Goal: Communication & Community: Answer question/provide support

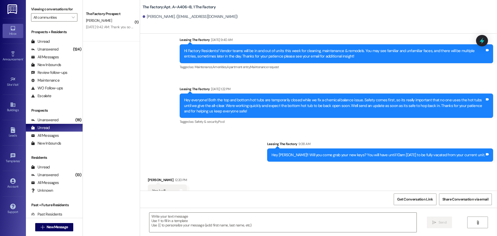
scroll to position [2678, 0]
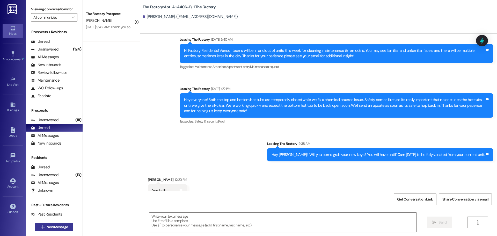
click at [55, 228] on span "New Message" at bounding box center [57, 226] width 21 height 5
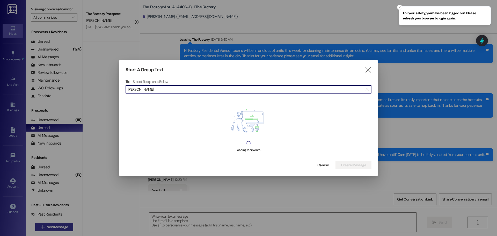
type input "[PERSON_NAME]"
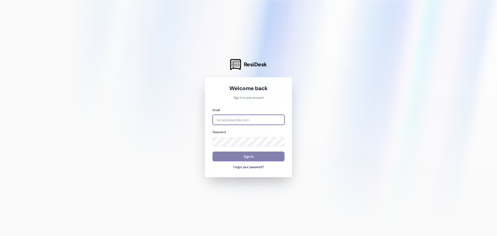
click at [237, 117] on input "email" at bounding box center [249, 120] width 72 height 10
type input "[EMAIL_ADDRESS][DOMAIN_NAME]"
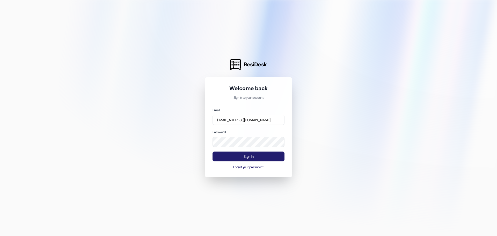
click at [243, 153] on button "Sign In" at bounding box center [249, 156] width 72 height 10
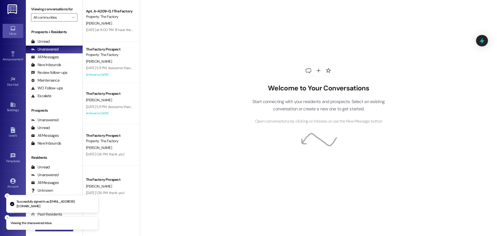
click at [39, 231] on button " New Message" at bounding box center [54, 227] width 38 height 8
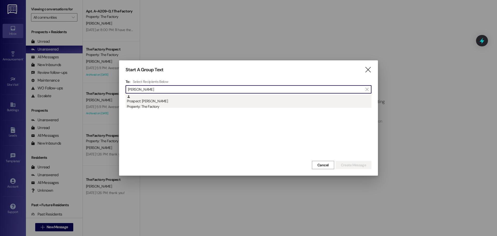
type input "[PERSON_NAME]"
click at [203, 101] on div "Prospect: [PERSON_NAME] Property: The Factory" at bounding box center [249, 102] width 245 height 15
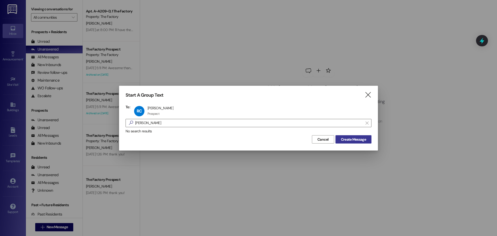
click at [341, 138] on span "Create Message" at bounding box center [353, 139] width 25 height 5
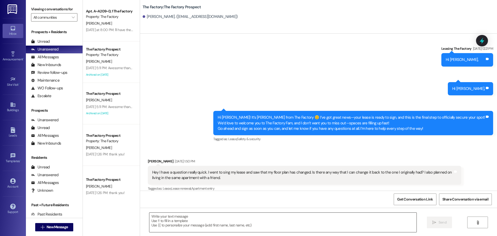
click at [195, 215] on textarea at bounding box center [282, 222] width 267 height 19
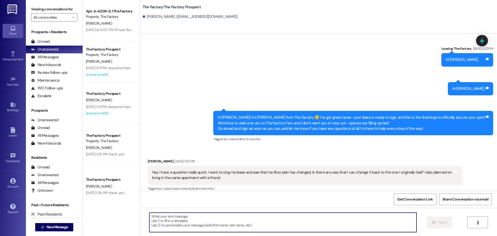
scroll to position [652, 0]
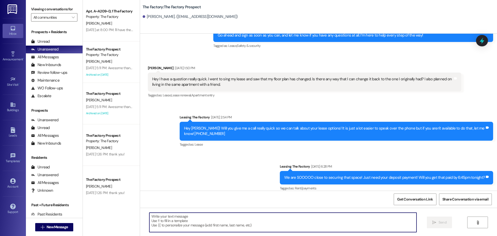
click at [173, 220] on textarea at bounding box center [282, 222] width 267 height 19
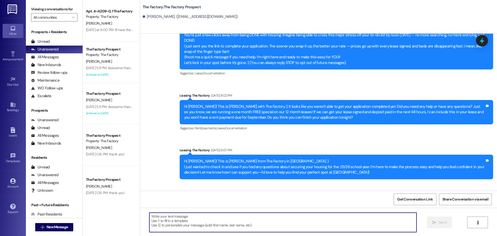
scroll to position [0, 0]
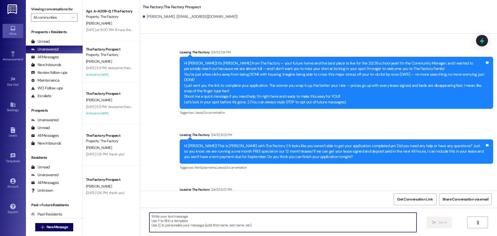
click at [166, 221] on textarea at bounding box center [282, 222] width 267 height 19
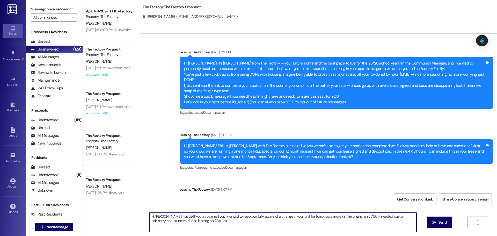
click at [149, 222] on textarea "Hi [PERSON_NAME]! I just left you a voicemail but I wanted to keep you fully aw…" at bounding box center [282, 222] width 267 height 19
click at [213, 221] on textarea "Hi [PERSON_NAME]! I just left you a voicemail but I wanted to keep you fully aw…" at bounding box center [282, 222] width 267 height 19
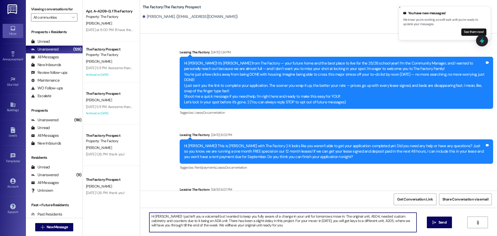
click at [206, 226] on textarea "Hi [PERSON_NAME]! I just left you a voicemail but I wanted to keep you fully aw…" at bounding box center [282, 222] width 267 height 19
click at [264, 226] on textarea "Hi [PERSON_NAME]! I just left you a voicemail but I wanted to keep you fully aw…" at bounding box center [282, 222] width 267 height 19
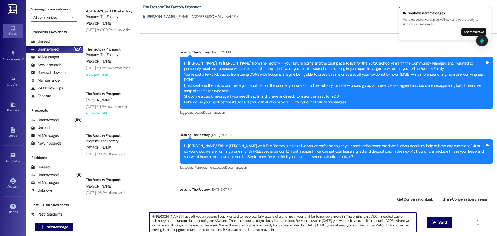
click at [199, 231] on textarea "Hi [PERSON_NAME]! I just left you a voicemail but I wanted to keep you fully aw…" at bounding box center [282, 222] width 267 height 19
click at [250, 231] on textarea "Hi [PERSON_NAME]! I just left you a voicemail but I wanted to keep you fully aw…" at bounding box center [282, 222] width 267 height 19
click at [402, 229] on textarea "Hi [PERSON_NAME]! I just left you a voicemail but I wanted to keep you fully aw…" at bounding box center [282, 222] width 267 height 19
drag, startPoint x: 241, startPoint y: 230, endPoint x: 133, endPoint y: 206, distance: 110.9
click at [133, 206] on div "Apt. A~A209~D, 1 The Factory Property: The Factory [PERSON_NAME] [DATE] at 8:00…" at bounding box center [290, 118] width 414 height 236
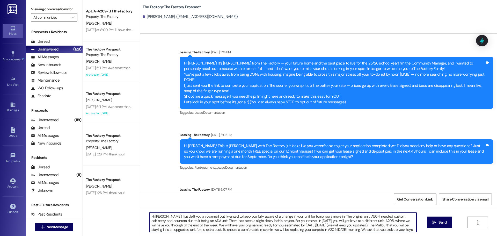
click at [187, 220] on textarea "Hi [PERSON_NAME]! I just left you a voicemail but I wanted to keep you fully aw…" at bounding box center [282, 222] width 267 height 19
click at [188, 220] on textarea "Hi [PERSON_NAME]! I just left you a voicemail but I wanted to keep you fully aw…" at bounding box center [282, 222] width 267 height 19
paste textarea ", I just left you a voicemail, but I also wanted to confirm in writing about a …"
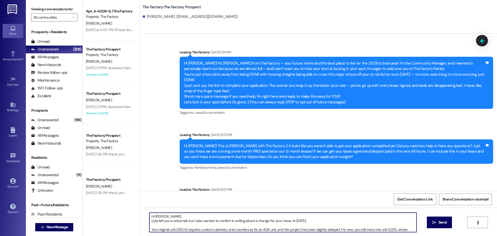
scroll to position [18, 0]
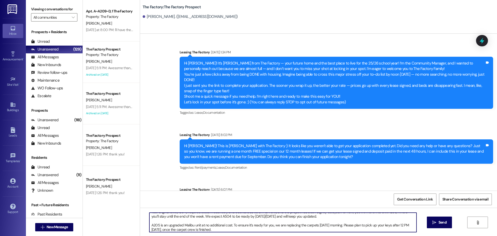
click at [159, 220] on textarea "Hi [PERSON_NAME], I just left you a voicemail, but I also wanted to confirm in …" at bounding box center [282, 222] width 267 height 19
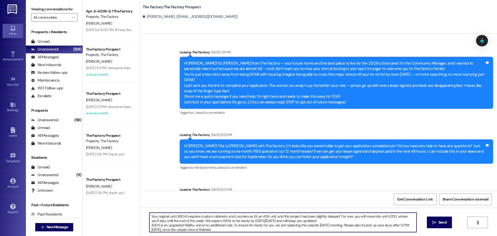
scroll to position [0, 0]
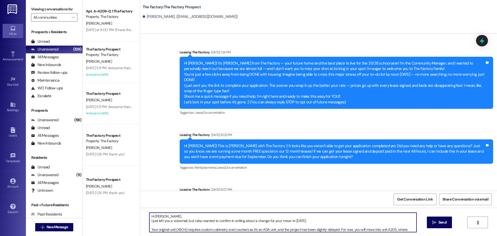
click at [153, 224] on textarea "Hi [PERSON_NAME], I just left you a voicemail, but I also wanted to confirm in …" at bounding box center [282, 222] width 267 height 19
type textarea "Hi [PERSON_NAME], I just left you a voicemail, but I also wanted to confirm in …"
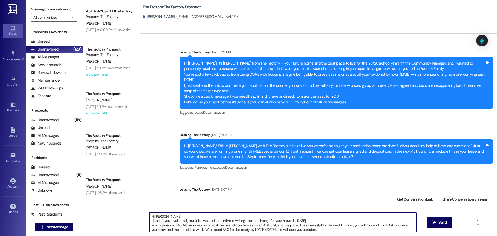
scroll to position [10, 0]
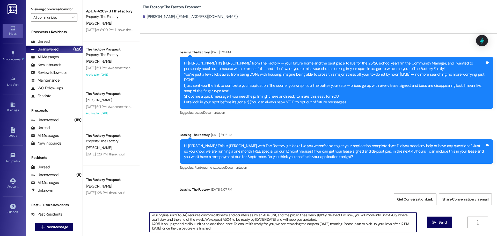
drag, startPoint x: 146, startPoint y: 214, endPoint x: 275, endPoint y: 248, distance: 133.0
click at [275, 236] on html "Inbox Go to Inbox Announcement • Send A Text Announcement Site Visit • Go to Si…" at bounding box center [248, 118] width 497 height 236
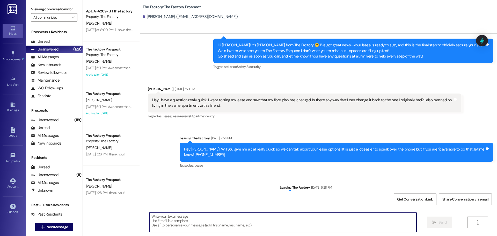
scroll to position [716, 0]
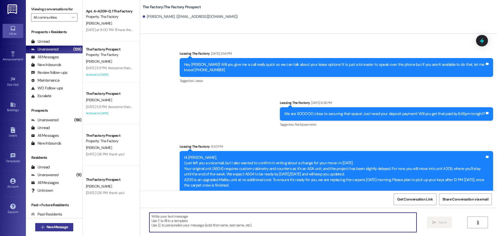
click at [59, 227] on span "New Message" at bounding box center [57, 226] width 21 height 5
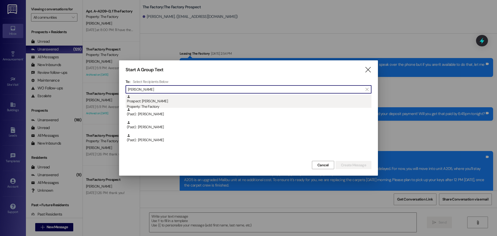
type input "[PERSON_NAME]"
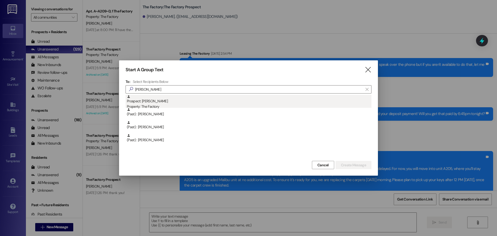
click at [188, 97] on div "Prospect: [PERSON_NAME] Property: The Factory" at bounding box center [249, 102] width 245 height 15
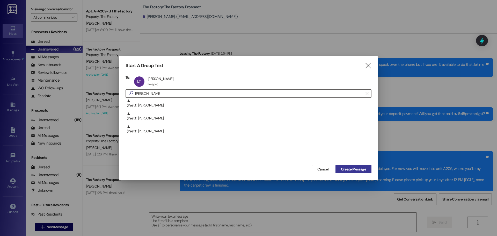
click at [347, 170] on span "Create Message" at bounding box center [353, 168] width 25 height 5
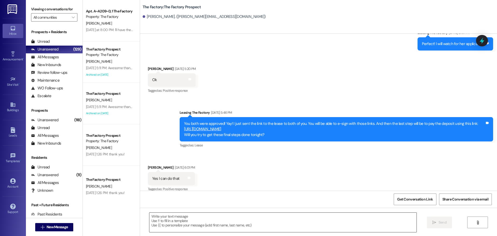
scroll to position [611, 0]
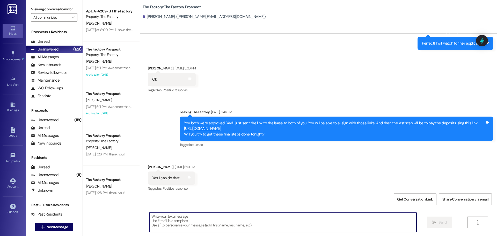
click at [174, 221] on textarea at bounding box center [282, 222] width 267 height 19
paste textarea "Hi [PERSON_NAME], I just left you a voicemail, but I also wanted to confirm in …"
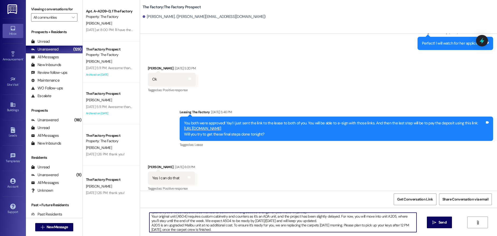
paste textarea "Hi [PERSON_NAME], I just left you a voicemail, but I also wanted to confirm in …"
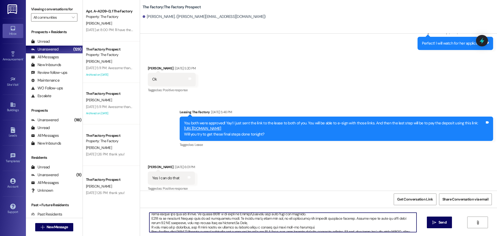
scroll to position [0, 0]
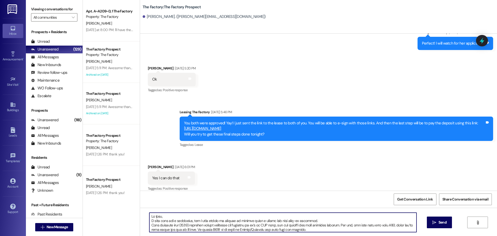
click at [156, 217] on textarea at bounding box center [282, 222] width 267 height 19
click at [161, 219] on textarea at bounding box center [282, 222] width 267 height 19
click at [153, 221] on textarea at bounding box center [282, 222] width 267 height 19
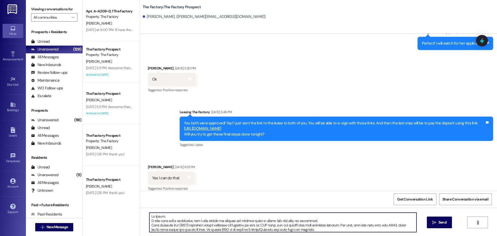
click at [155, 220] on textarea at bounding box center [282, 222] width 267 height 19
type textarea "Lo Ipsum, D sita conse ad elits doe t incididun, utl E dolo magnaa en adminim v…"
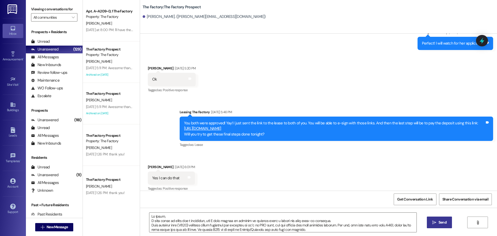
click at [435, 221] on icon "" at bounding box center [434, 222] width 4 height 4
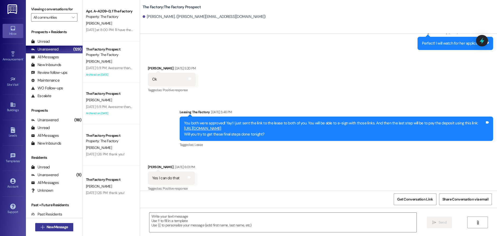
click at [48, 227] on span "New Message" at bounding box center [57, 226] width 21 height 5
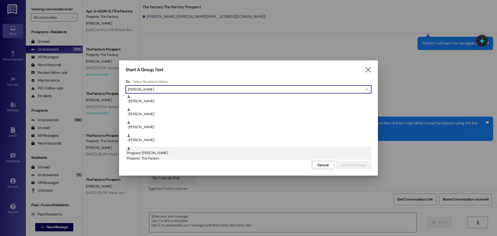
type input "[PERSON_NAME]"
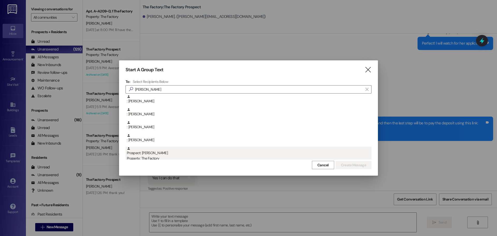
click at [201, 152] on div "Prospect: [PERSON_NAME] Property: The Factory" at bounding box center [249, 154] width 245 height 15
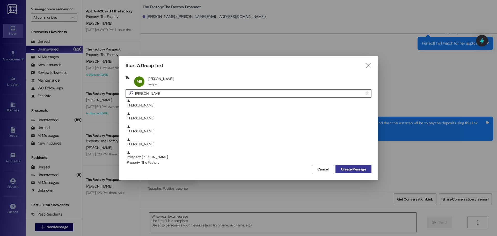
click at [344, 167] on span "Create Message" at bounding box center [353, 168] width 25 height 5
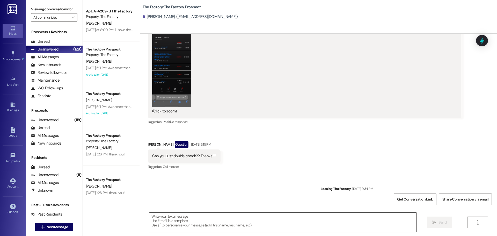
scroll to position [1438, 0]
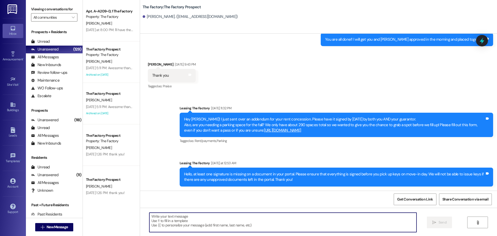
click at [158, 213] on textarea at bounding box center [282, 222] width 267 height 19
paste textarea "Hi [PERSON_NAME], I just left you a voicemail, but I also wanted to confirm in …"
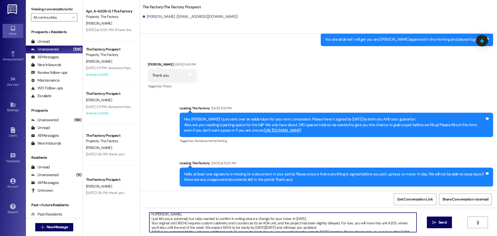
scroll to position [0, 0]
click at [156, 218] on textarea "Hi [PERSON_NAME], I just left you a voicemail, but I also wanted to confirm in …" at bounding box center [282, 222] width 267 height 19
click at [154, 214] on textarea "Hi [PERSON_NAME], I just left you a voicemail, but I also wanted to confirm in …" at bounding box center [282, 222] width 267 height 19
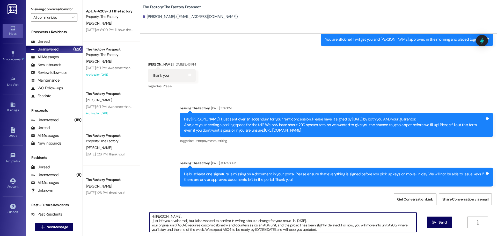
type textarea "Hi [PERSON_NAME], I just left you a voicemail, but I also wanted to confirm in …"
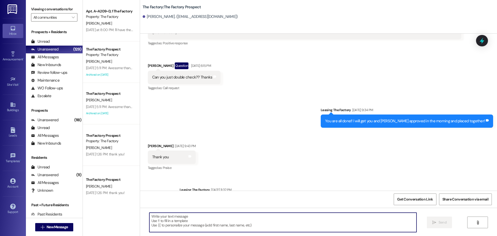
scroll to position [1341, 0]
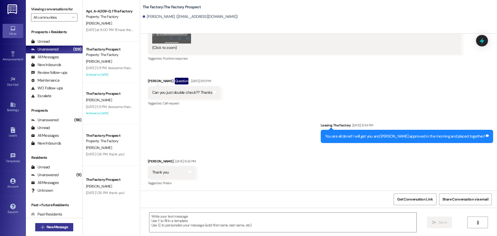
click at [57, 229] on span "New Message" at bounding box center [57, 226] width 21 height 5
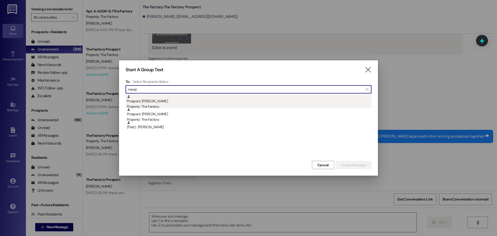
type input "messi"
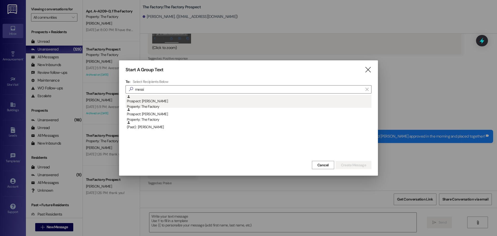
click at [185, 106] on div "Property: The Factory" at bounding box center [249, 106] width 245 height 5
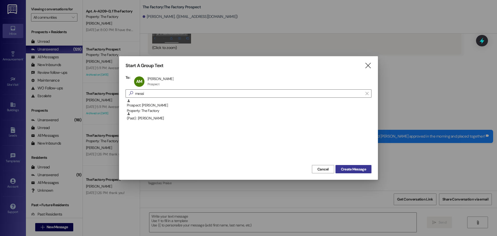
click at [339, 166] on button "Create Message" at bounding box center [354, 169] width 36 height 8
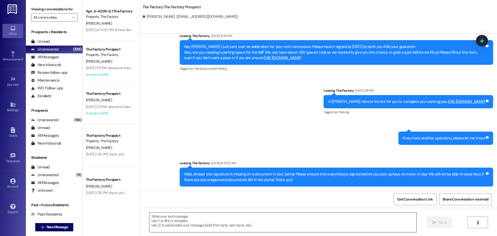
scroll to position [278, 0]
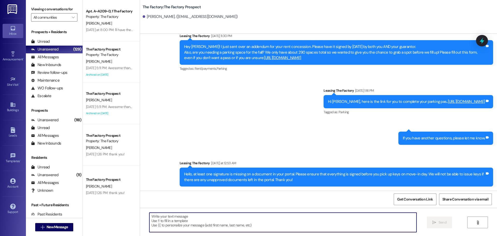
click at [157, 225] on textarea at bounding box center [282, 222] width 267 height 19
paste textarea "Hi [PERSON_NAME], I just left you a voicemail, but I also wanted to confirm in …"
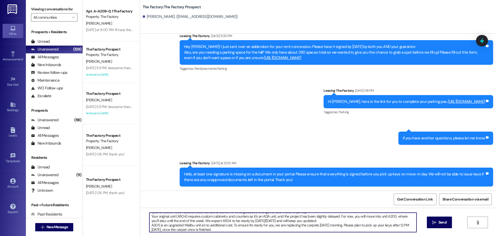
scroll to position [0, 0]
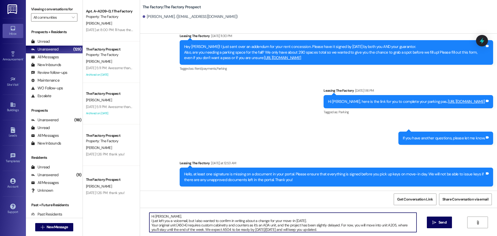
click at [157, 217] on textarea "Hi [PERSON_NAME], I just left you a voicemail, but I also wanted to confirm in …" at bounding box center [282, 222] width 267 height 19
type textarea "Hi [PERSON_NAME], I just left you a voicemail, but I also wanted to confirm in …"
